Goal: Check status: Check status

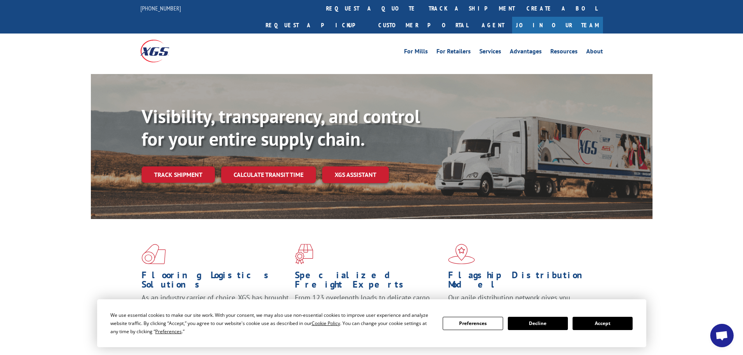
click at [621, 325] on button "Accept" at bounding box center [603, 323] width 60 height 13
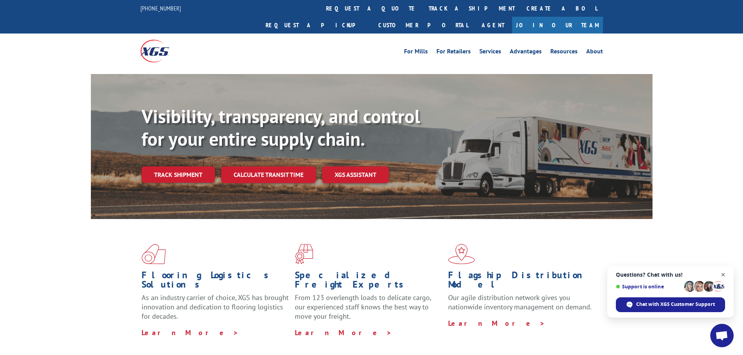
click at [723, 273] on span "Close chat" at bounding box center [724, 275] width 10 height 10
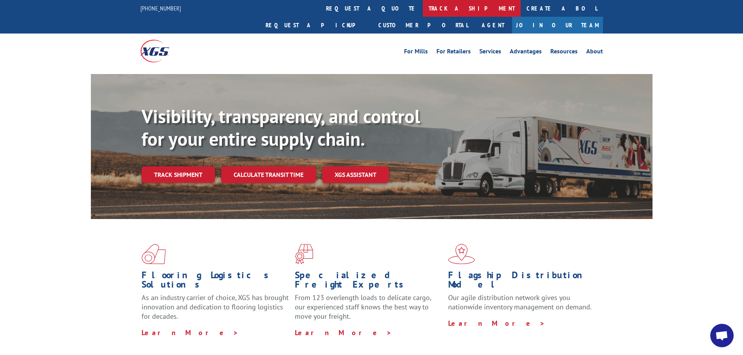
click at [423, 2] on link "track a shipment" at bounding box center [472, 8] width 98 height 17
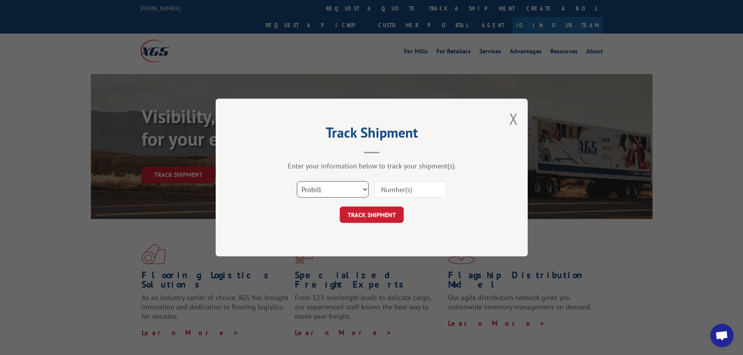
click at [365, 188] on select "Select category... Probill BOL PO" at bounding box center [333, 189] width 72 height 16
select select "po"
click at [297, 181] on select "Select category... Probill BOL PO" at bounding box center [333, 189] width 72 height 16
click at [405, 191] on input at bounding box center [411, 189] width 72 height 16
paste input "61508882"
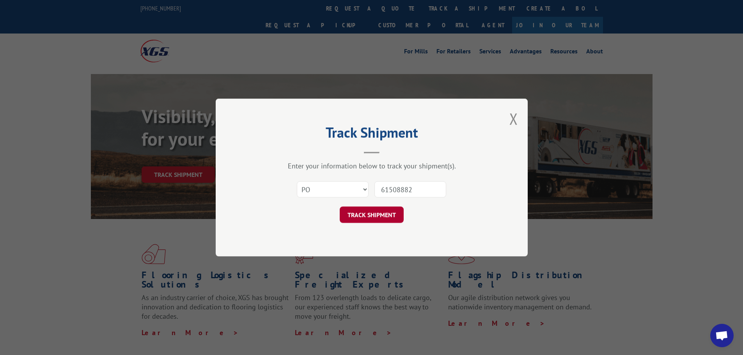
type input "61508882"
click at [369, 216] on button "TRACK SHIPMENT" at bounding box center [372, 215] width 64 height 16
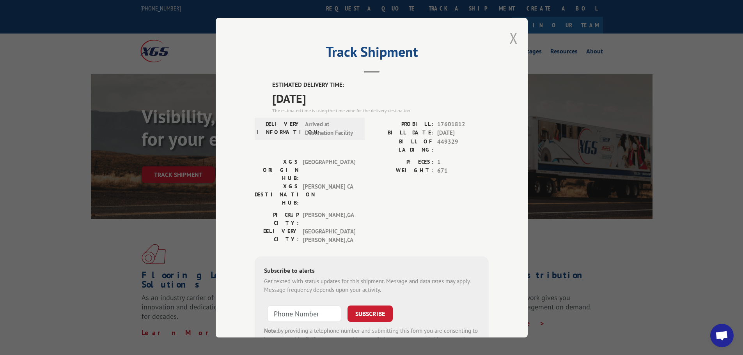
click at [510, 37] on button "Close modal" at bounding box center [514, 38] width 9 height 21
